Goal: Transaction & Acquisition: Book appointment/travel/reservation

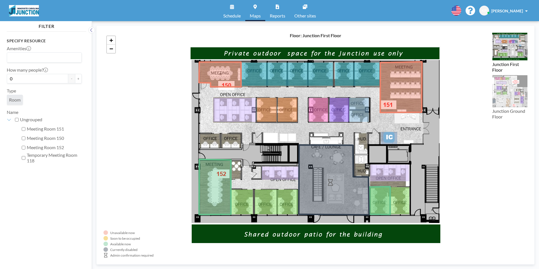
click at [235, 10] on link "Schedule" at bounding box center [232, 10] width 27 height 21
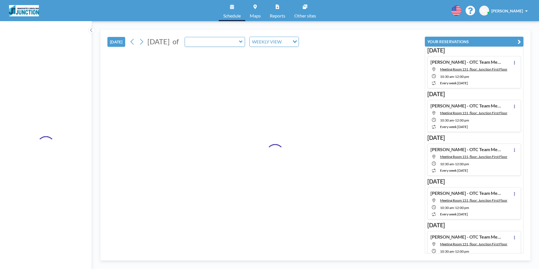
type input "Meeting Room 152"
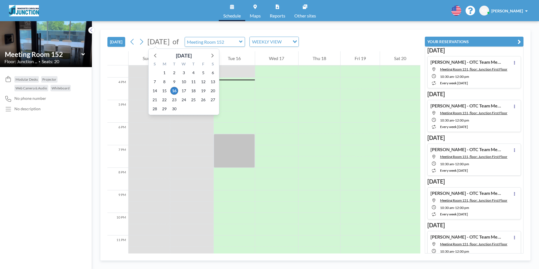
scroll to position [350, 0]
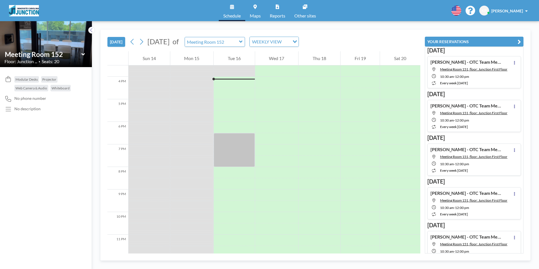
click at [83, 54] on icon at bounding box center [82, 54] width 3 height 2
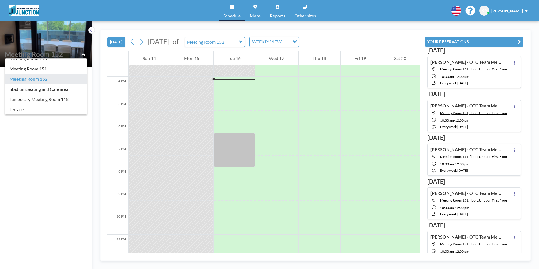
scroll to position [56, 0]
type input "Meeting Room 151"
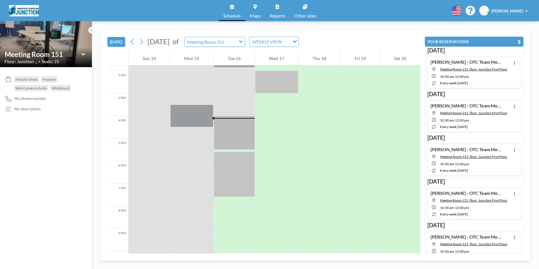
scroll to position [350, 0]
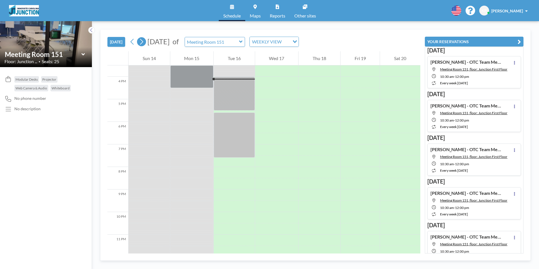
click at [141, 42] on icon at bounding box center [141, 41] width 5 height 8
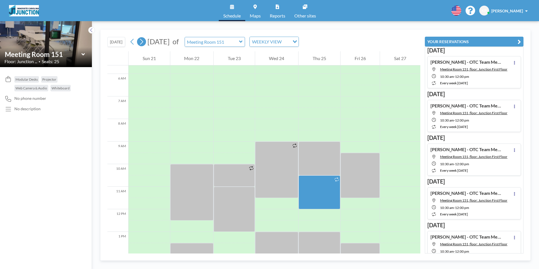
scroll to position [169, 0]
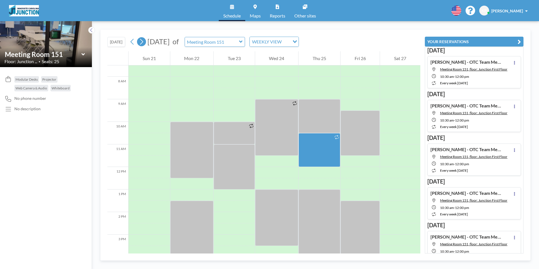
click at [141, 42] on icon at bounding box center [141, 41] width 5 height 8
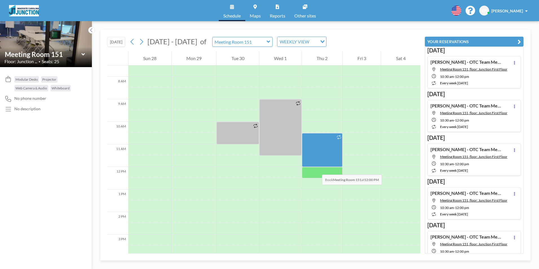
click at [316, 169] on div at bounding box center [322, 172] width 41 height 11
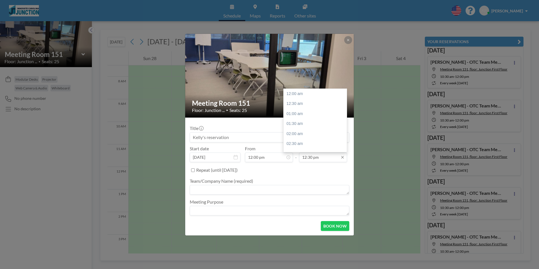
scroll to position [251, 0]
click at [322, 158] on input "12:30 pm" at bounding box center [323, 158] width 48 height 10
click at [296, 114] on div "01:30 pm" at bounding box center [317, 114] width 66 height 10
type input "01:30 pm"
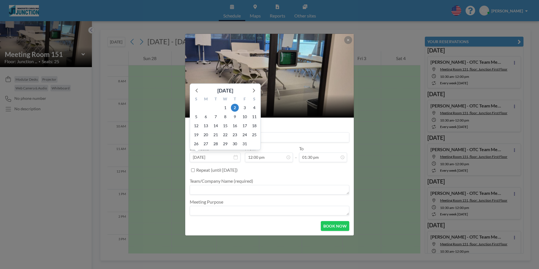
scroll to position [241, 0]
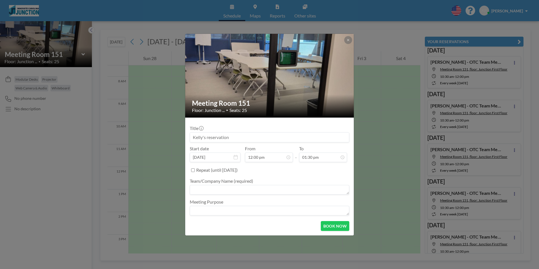
click at [235, 192] on textarea at bounding box center [270, 190] width 160 height 10
type textarea "O"
type textarea "Innovate Carolina - OTC"
click at [326, 225] on button "BOOK NOW" at bounding box center [335, 226] width 28 height 10
